Goal: Find specific page/section: Find specific page/section

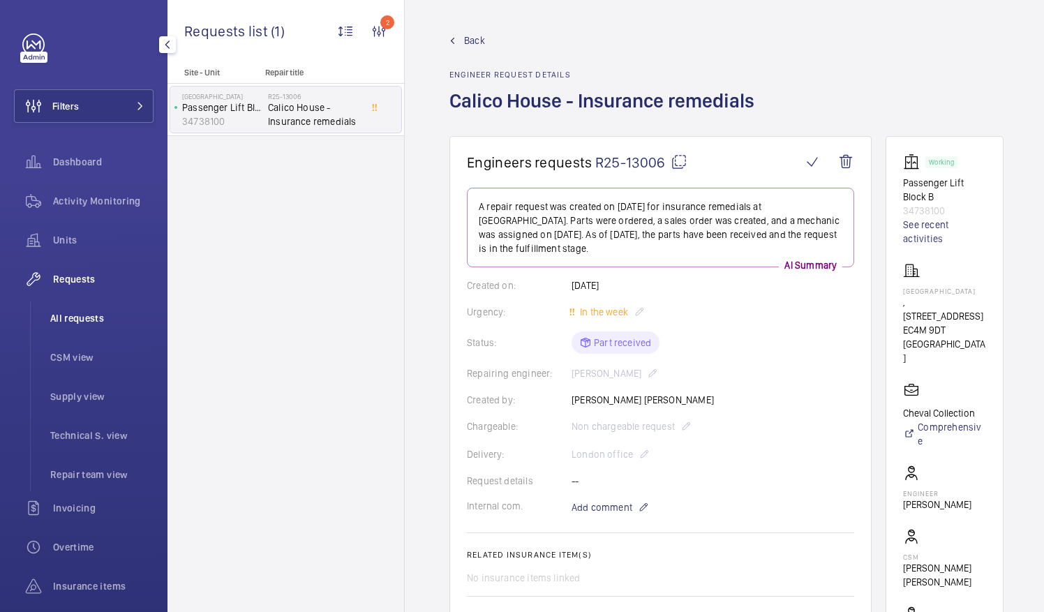
click at [98, 315] on span "All requests" at bounding box center [101, 318] width 103 height 14
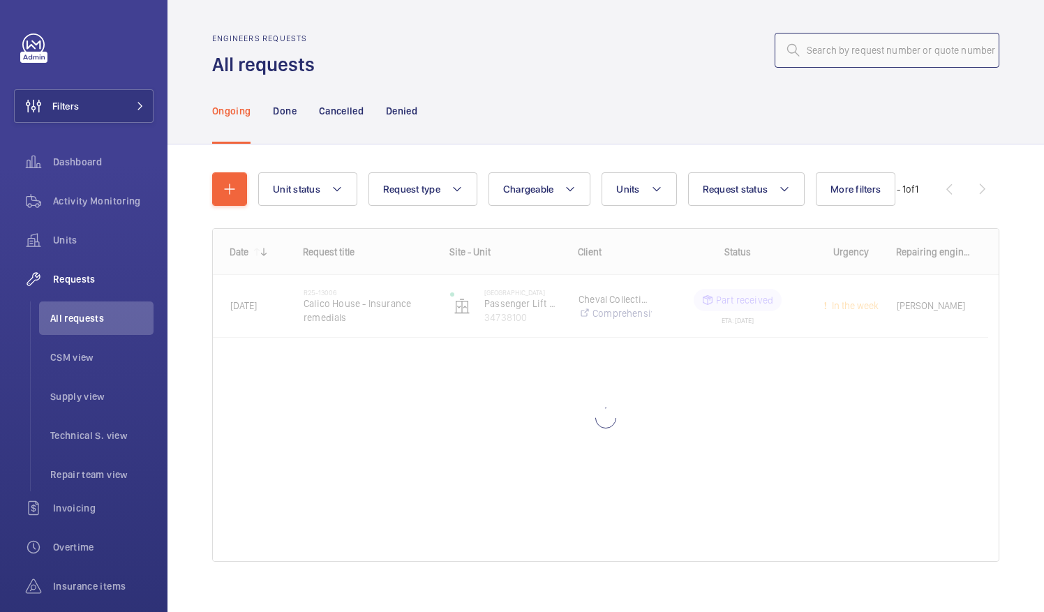
click at [855, 50] on input "text" at bounding box center [886, 50] width 225 height 35
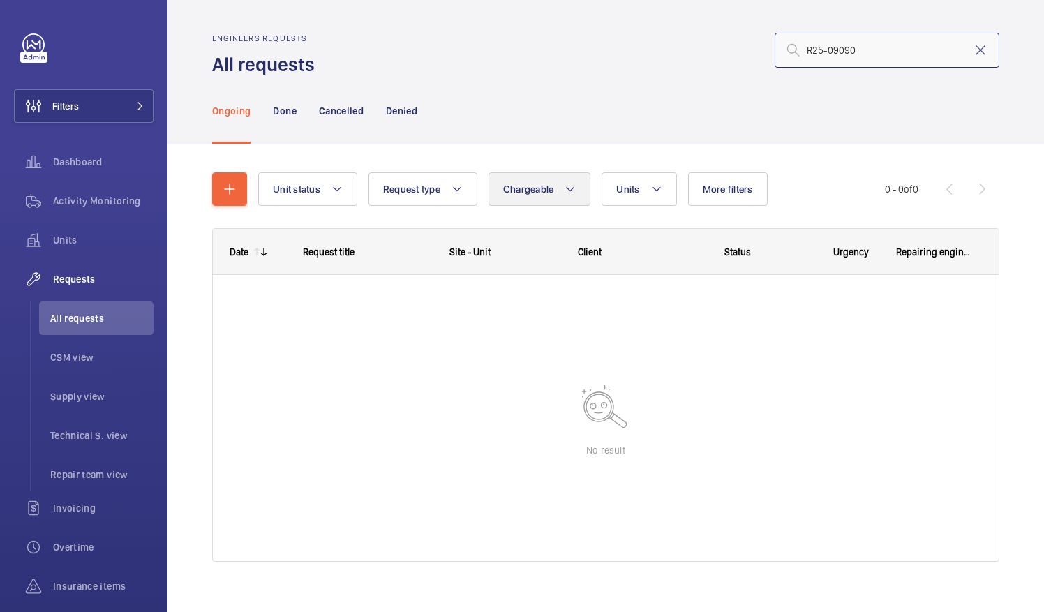
type input "R25-09090"
click at [972, 50] on mat-icon at bounding box center [980, 50] width 17 height 17
type input "R25-09090"
click at [278, 118] on div "Done" at bounding box center [284, 110] width 23 height 66
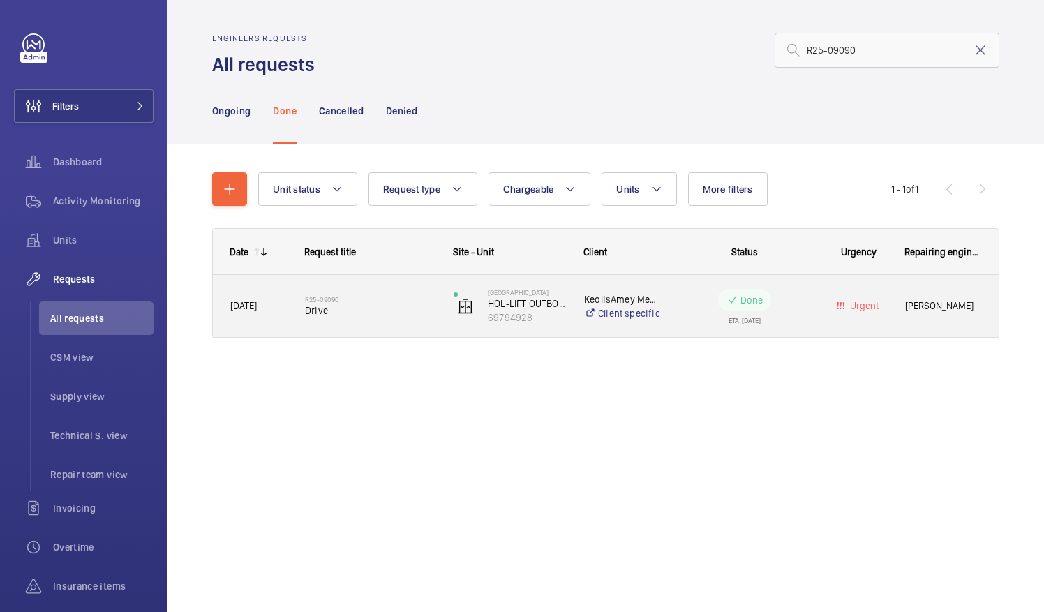
click at [343, 318] on div "R25-09090 Drive" at bounding box center [370, 306] width 130 height 40
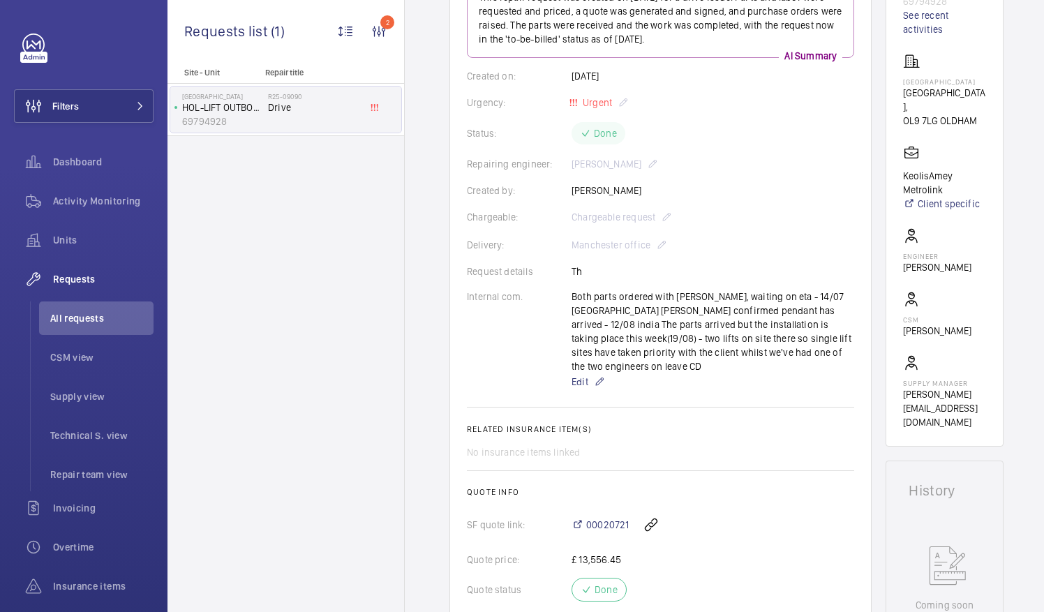
scroll to position [488, 0]
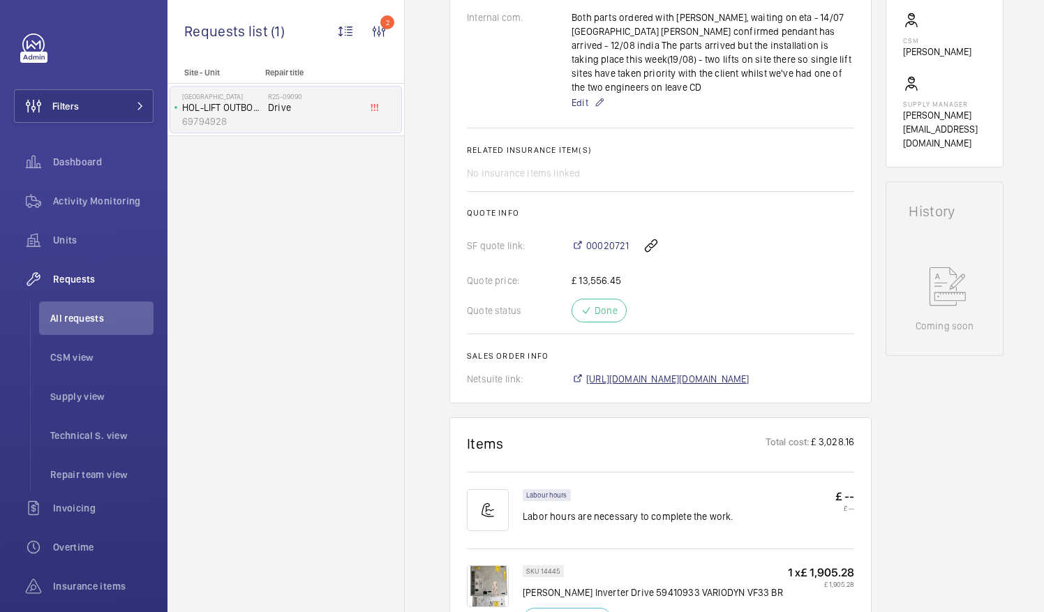
click at [701, 372] on span "[URL][DOMAIN_NAME][DOMAIN_NAME]" at bounding box center [667, 379] width 163 height 14
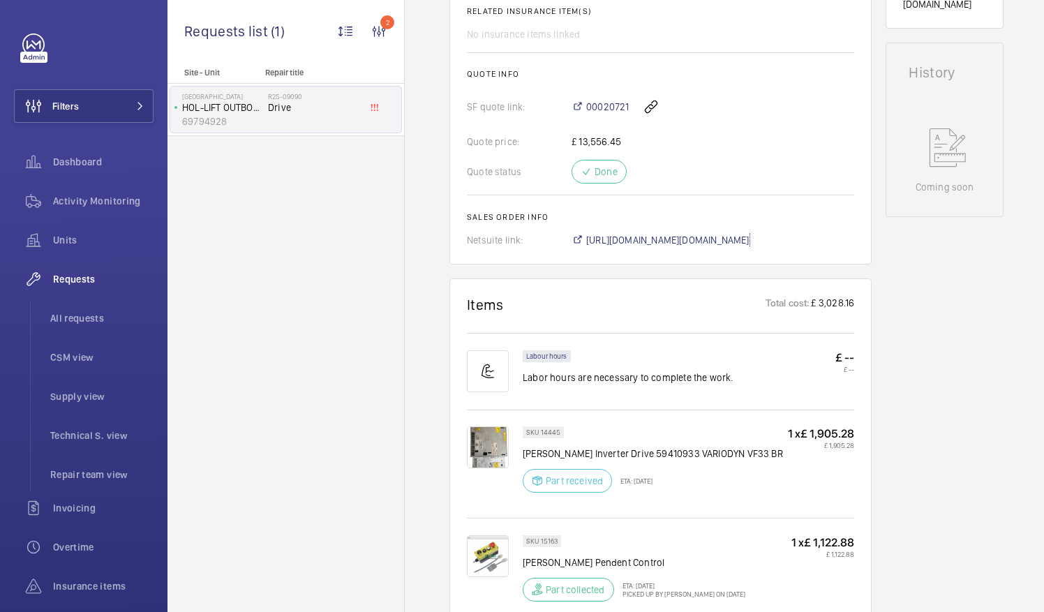
scroll to position [628, 0]
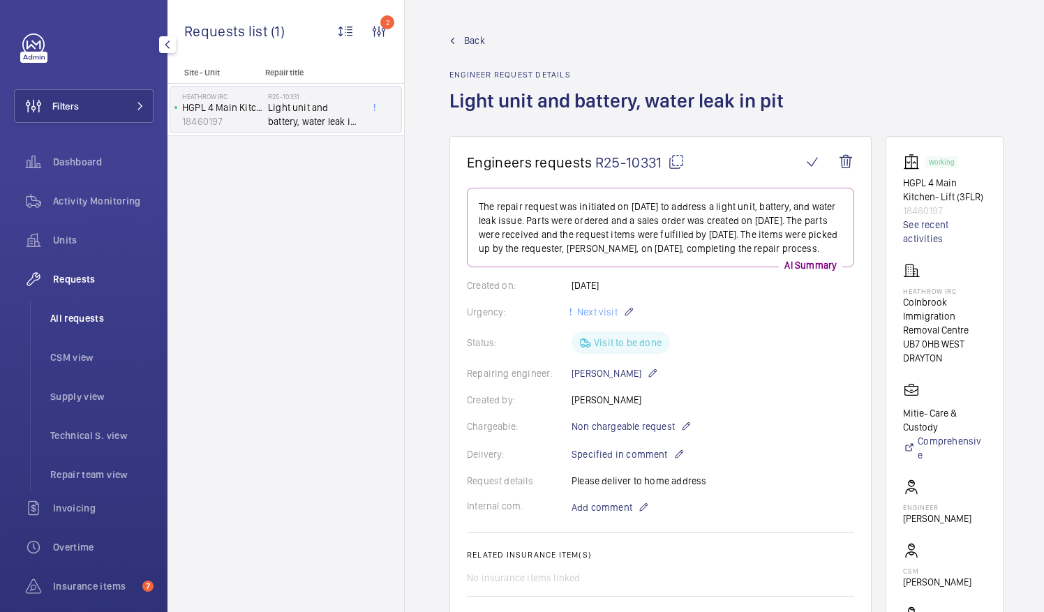
click at [83, 321] on span "All requests" at bounding box center [101, 318] width 103 height 14
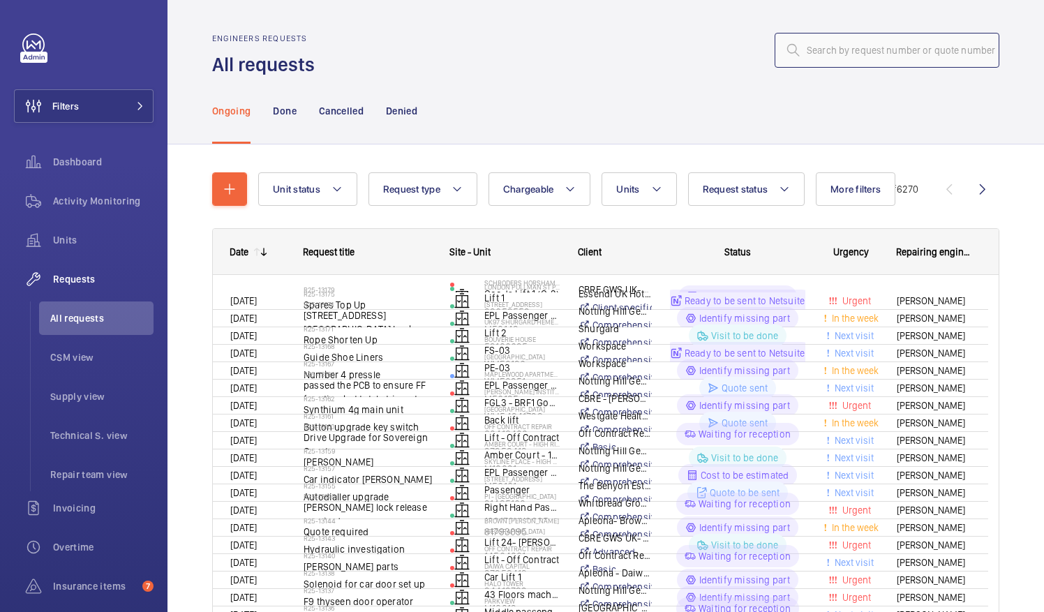
click at [832, 46] on input "text" at bounding box center [886, 50] width 225 height 35
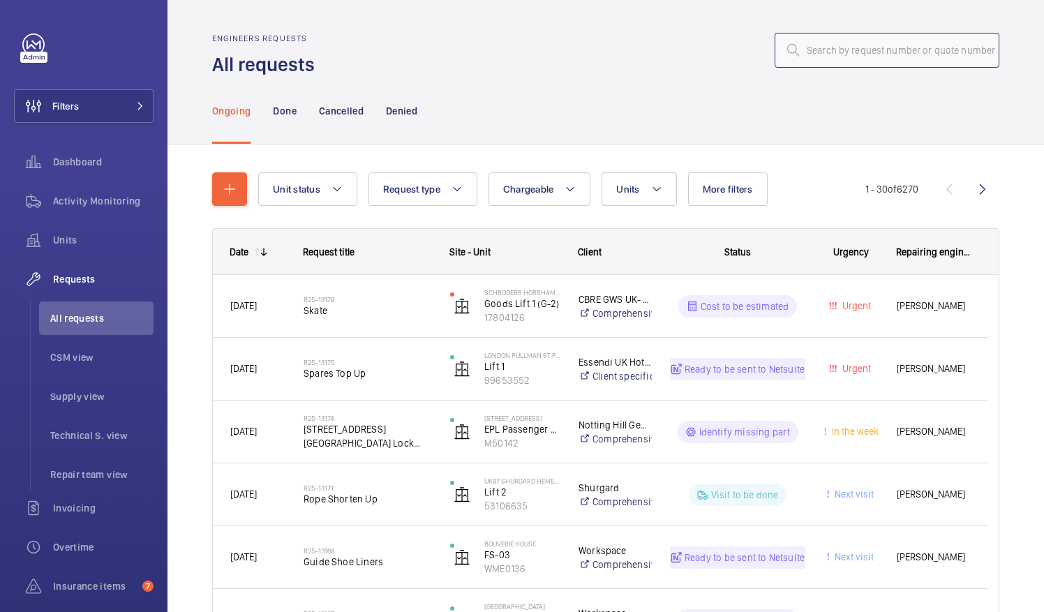
paste input "[PERSON_NAME] INTERNATIONAL LTD"
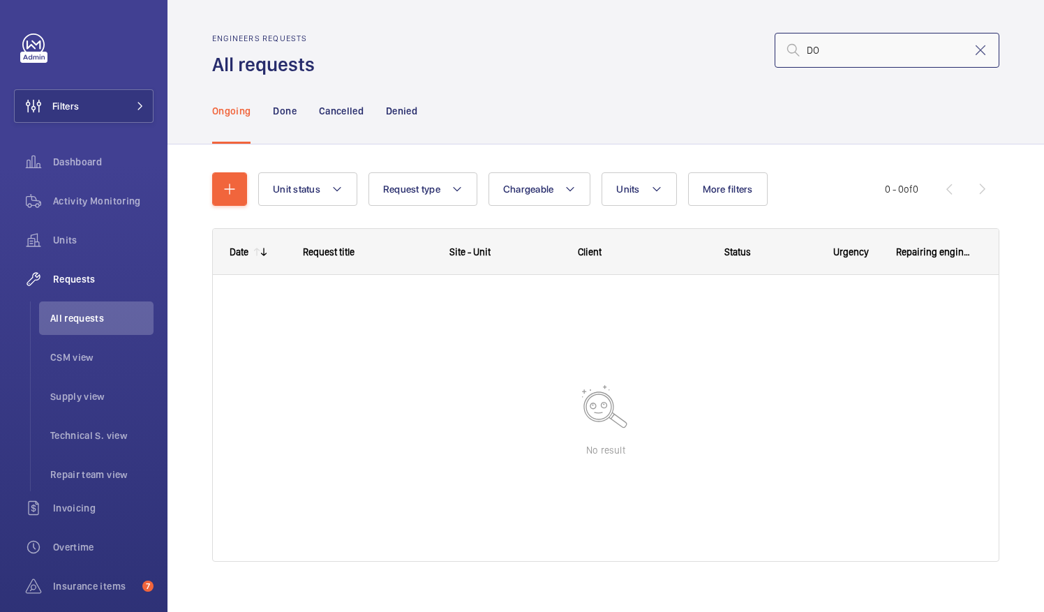
type input "D"
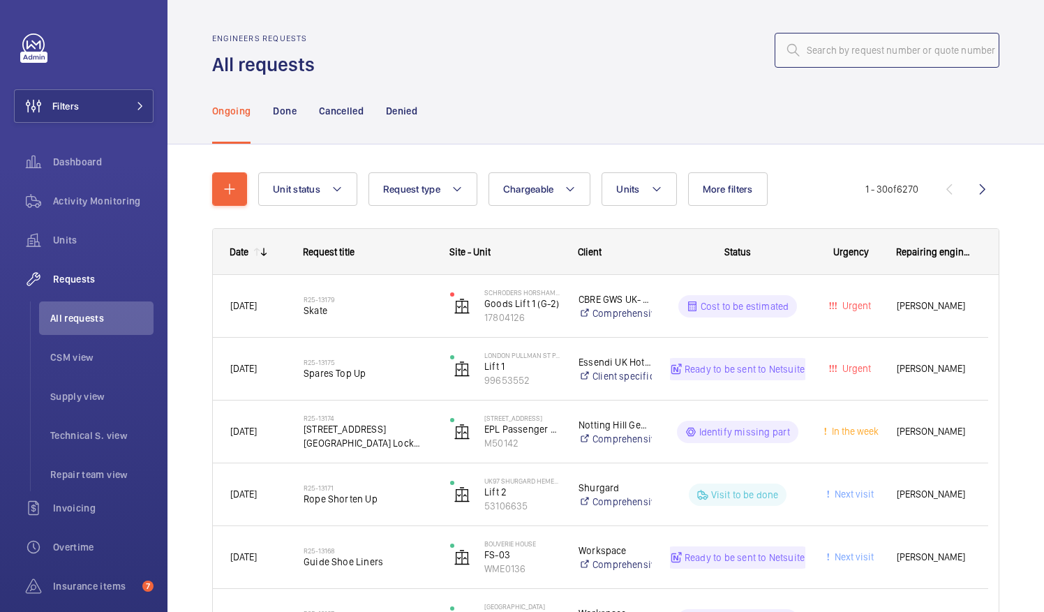
paste input "R25-09090"
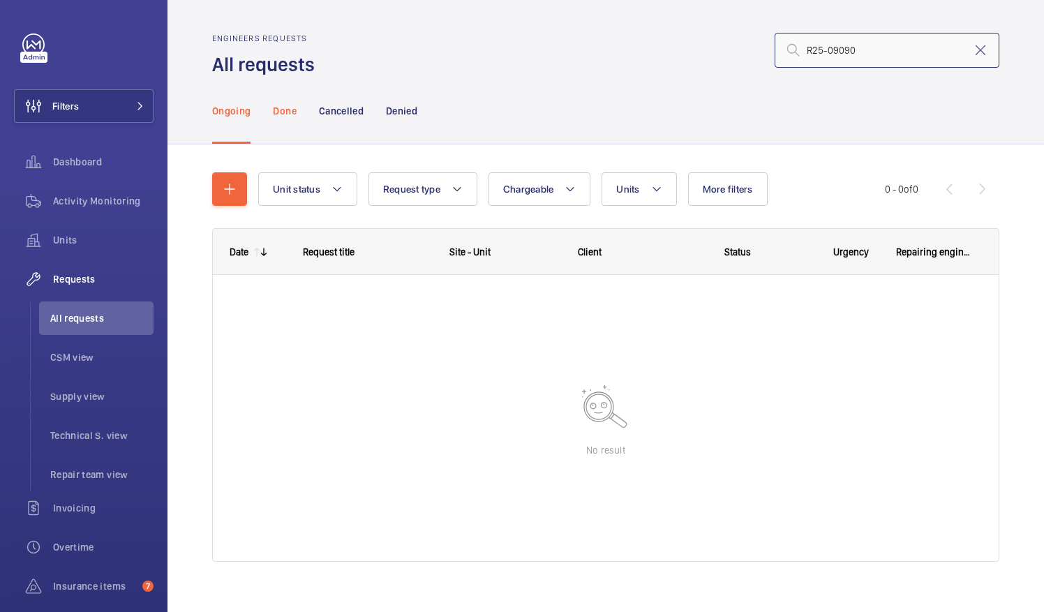
type input "R25-09090"
click at [285, 109] on p "Done" at bounding box center [284, 111] width 23 height 14
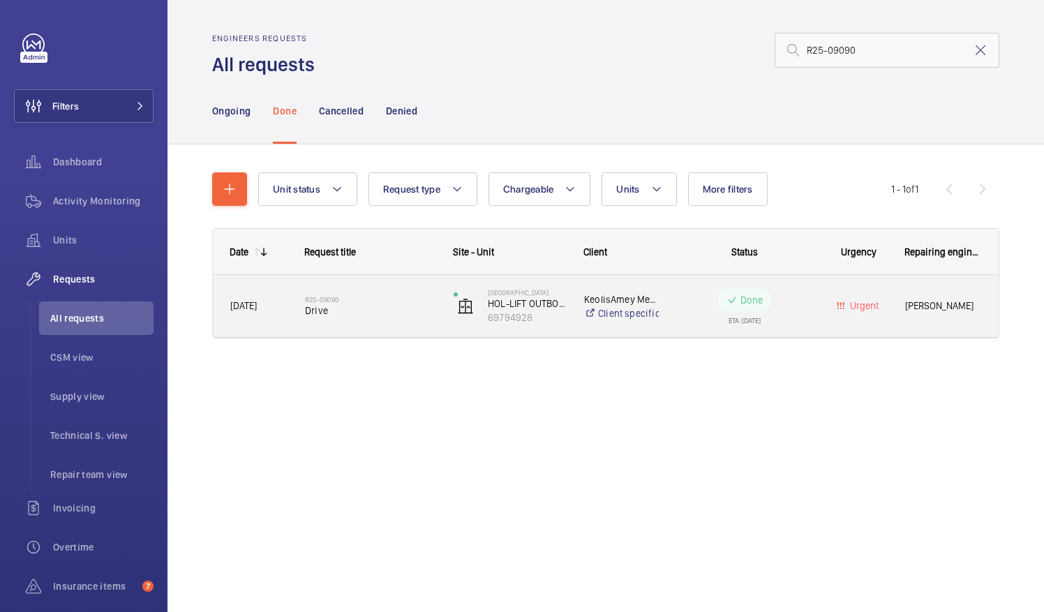
click at [310, 299] on h2 "R25-09090" at bounding box center [370, 299] width 130 height 8
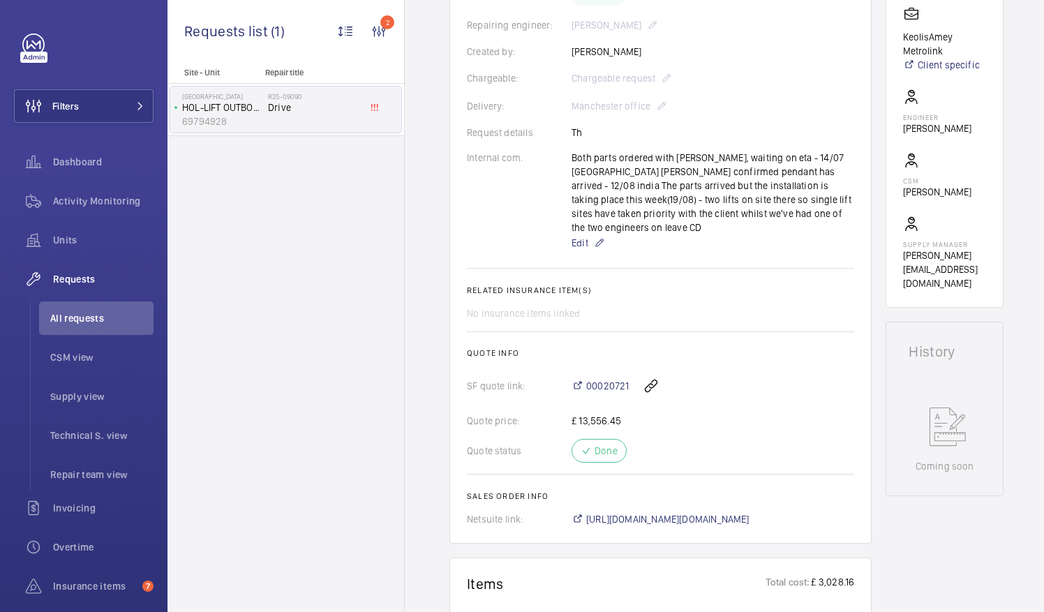
scroll to position [419, 0]
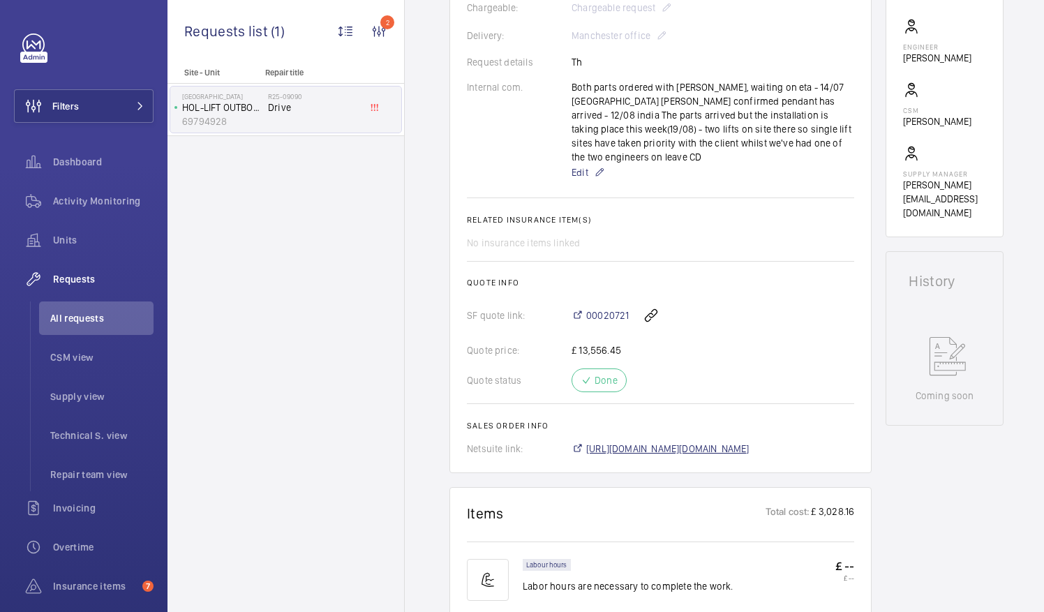
click at [739, 442] on span "[URL][DOMAIN_NAME][DOMAIN_NAME]" at bounding box center [667, 449] width 163 height 14
